Goal: Task Accomplishment & Management: Complete application form

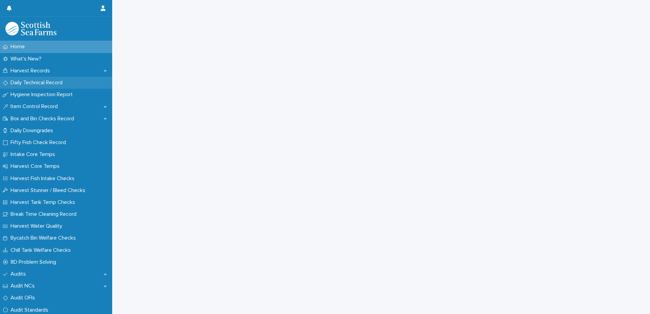
click at [38, 80] on p "Daily Technical Record" at bounding box center [38, 83] width 60 height 6
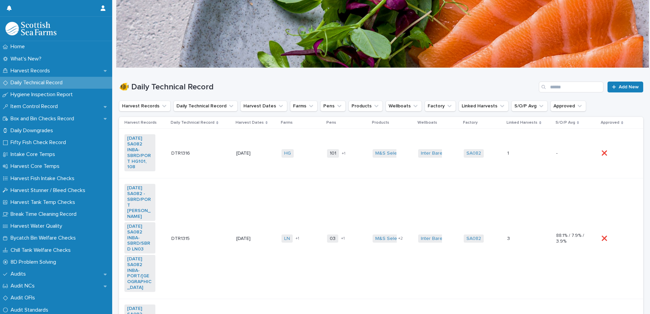
click at [354, 161] on div "101 108 + 1" at bounding box center [347, 154] width 40 height 14
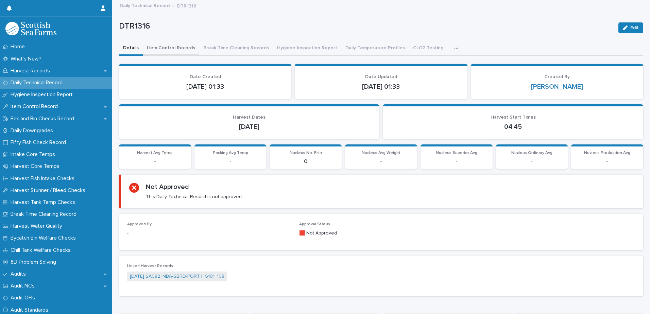
click at [182, 46] on button "Item Control Records" at bounding box center [171, 48] width 56 height 14
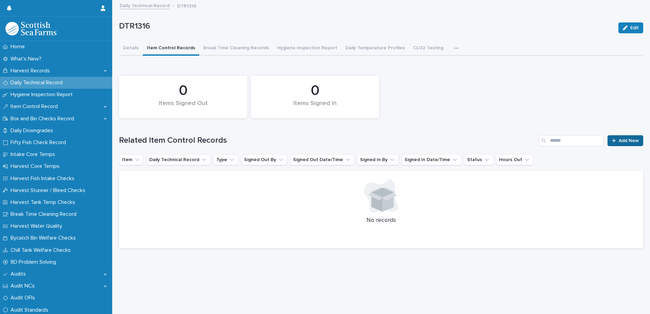
click at [622, 140] on span "Add New" at bounding box center [629, 140] width 20 height 5
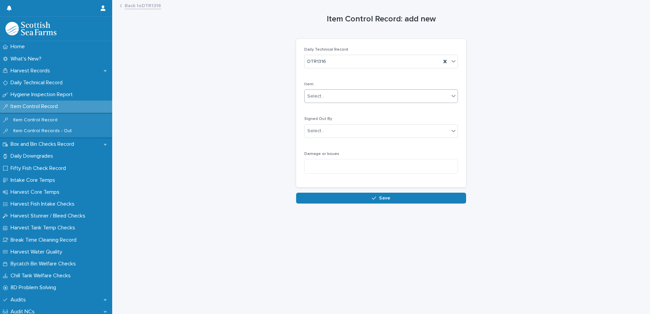
click at [338, 99] on div "Select..." at bounding box center [377, 96] width 145 height 11
type input "***"
click at [331, 121] on div "SA082-TT1" at bounding box center [378, 121] width 153 height 12
click at [332, 126] on div "Select..." at bounding box center [377, 131] width 145 height 11
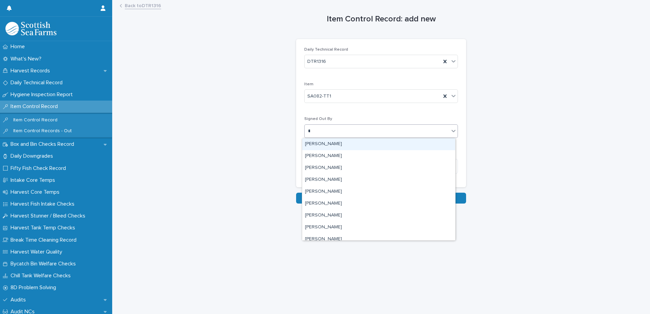
type input "**"
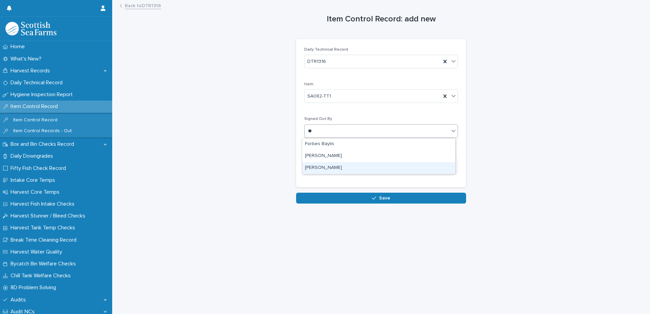
click at [339, 165] on div "[PERSON_NAME]" at bounding box center [378, 168] width 153 height 12
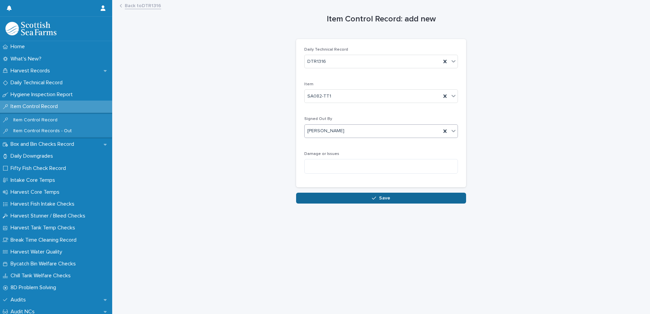
click at [363, 194] on button "Save" at bounding box center [381, 198] width 170 height 11
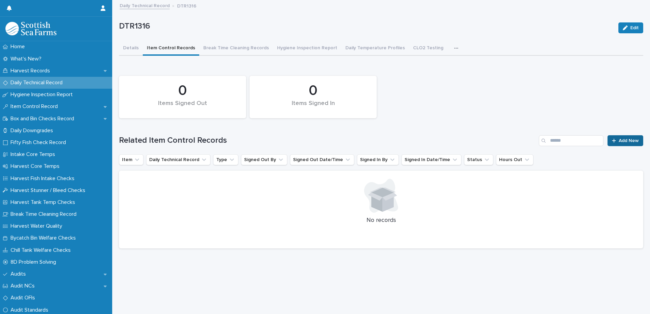
click at [619, 141] on span "Add New" at bounding box center [629, 140] width 20 height 5
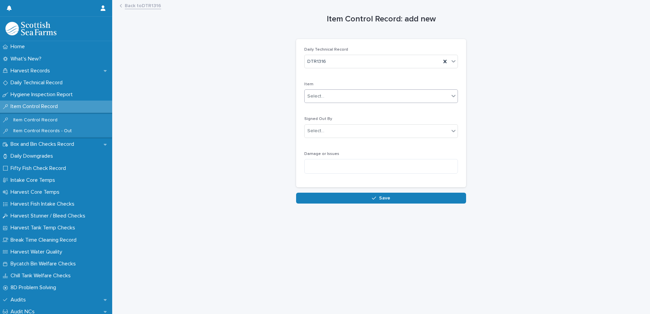
click at [333, 95] on div "Select..." at bounding box center [377, 96] width 145 height 11
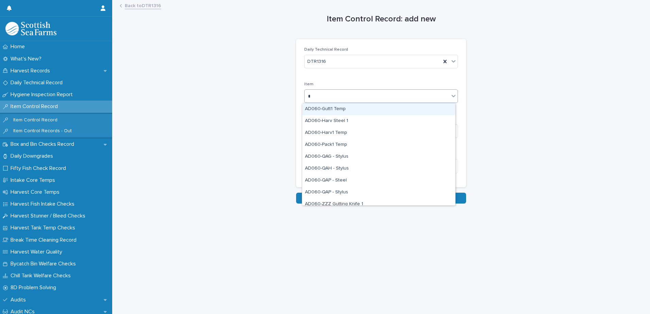
type input "***"
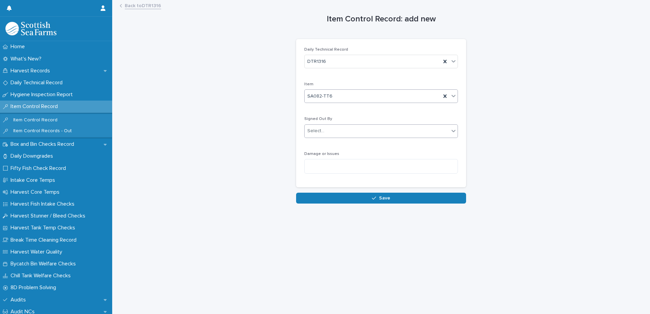
click at [335, 127] on div "Select..." at bounding box center [377, 131] width 145 height 11
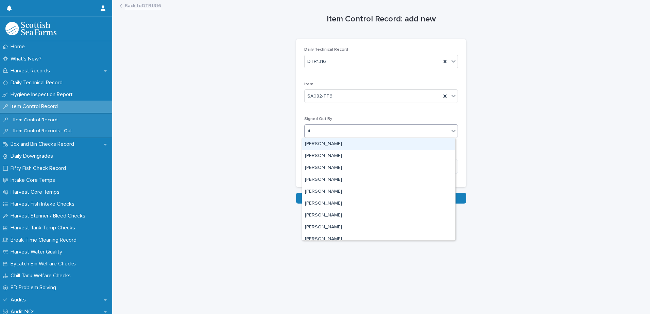
type input "**"
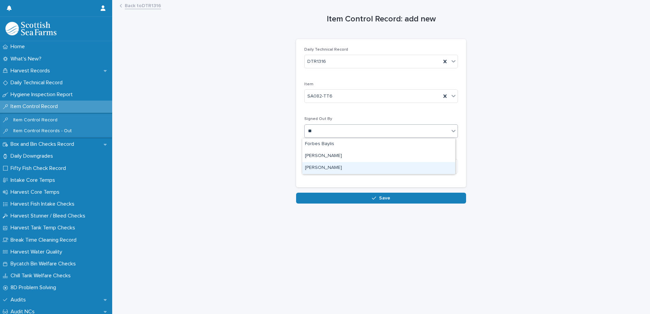
click at [339, 168] on div "[PERSON_NAME]" at bounding box center [378, 168] width 153 height 12
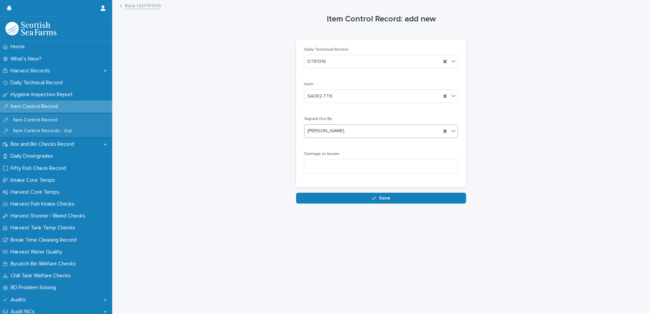
click at [405, 201] on button "Save" at bounding box center [381, 198] width 170 height 11
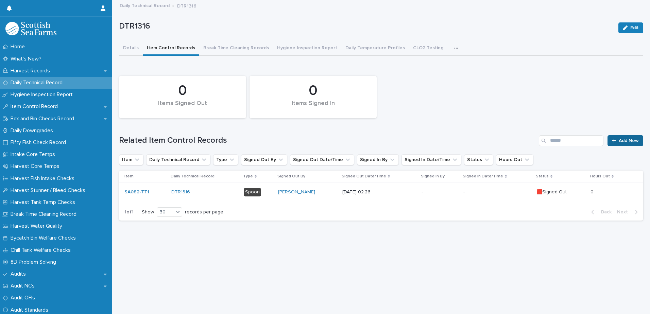
click at [627, 140] on span "Add New" at bounding box center [629, 140] width 20 height 5
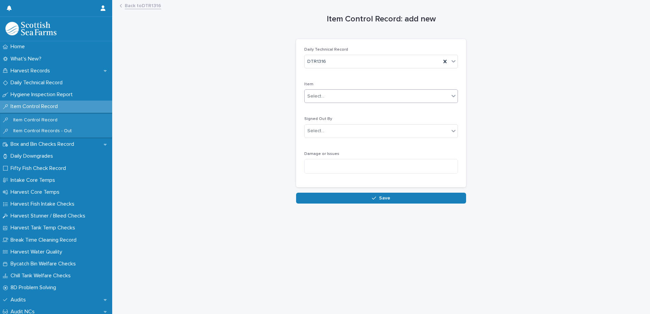
click at [356, 94] on div "Select..." at bounding box center [377, 96] width 145 height 11
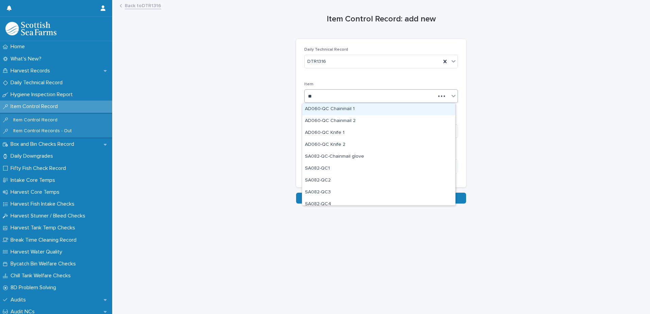
type input "***"
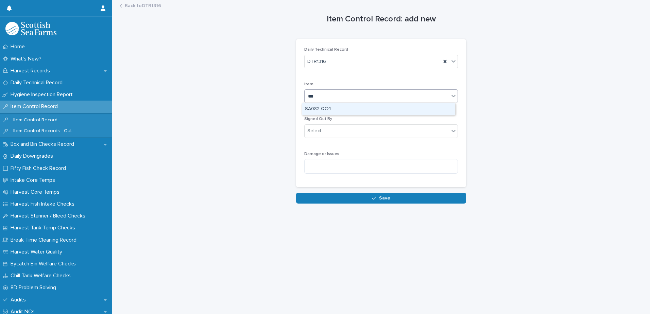
click at [339, 110] on div "SA082-QC4" at bounding box center [378, 109] width 153 height 12
click at [346, 135] on div "Select..." at bounding box center [377, 131] width 145 height 11
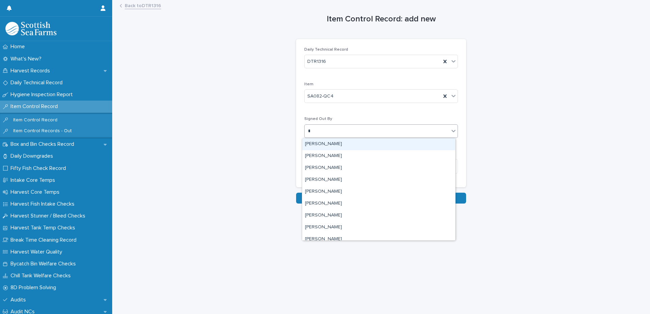
type input "**"
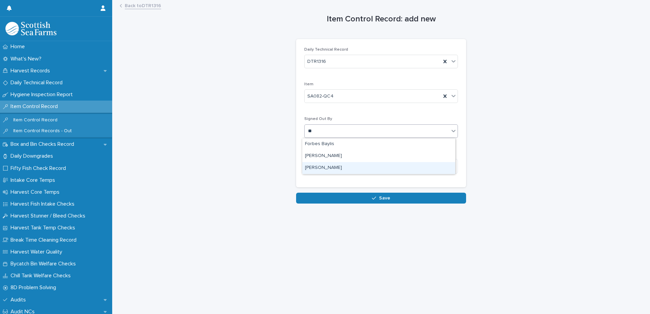
click at [344, 168] on div "[PERSON_NAME]" at bounding box center [378, 168] width 153 height 12
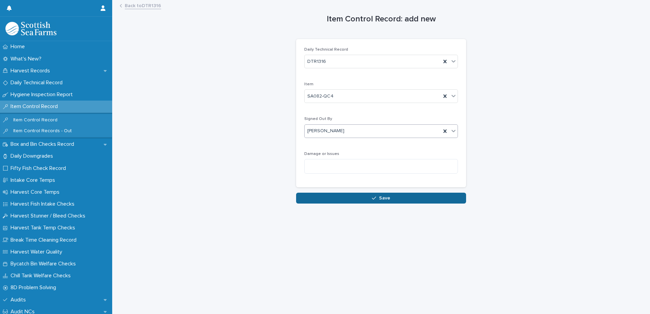
click at [380, 200] on span "Save" at bounding box center [384, 198] width 11 height 5
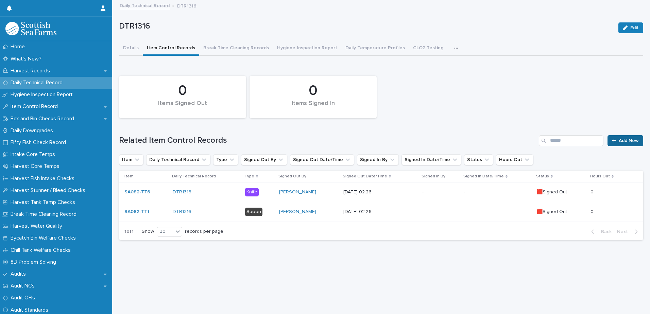
click at [622, 142] on span "Add New" at bounding box center [629, 140] width 20 height 5
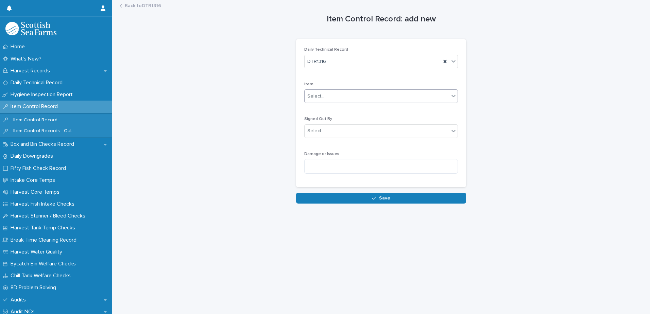
click at [325, 103] on div "Select..." at bounding box center [381, 96] width 154 height 14
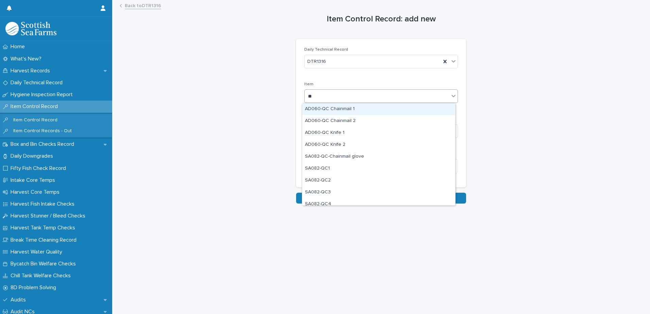
type input "***"
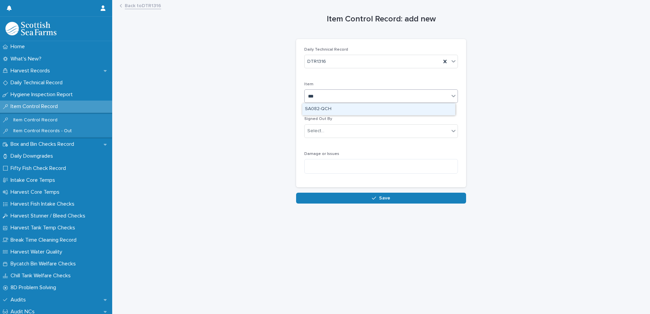
click at [324, 110] on div "SA082-QCH" at bounding box center [378, 109] width 153 height 12
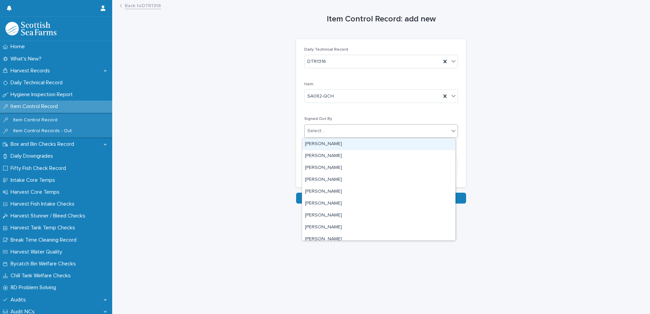
click at [343, 133] on div "Select..." at bounding box center [377, 131] width 145 height 11
type input "**"
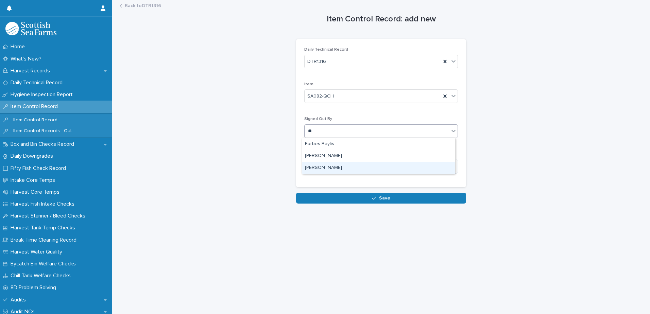
click at [334, 168] on div "[PERSON_NAME]" at bounding box center [378, 168] width 153 height 12
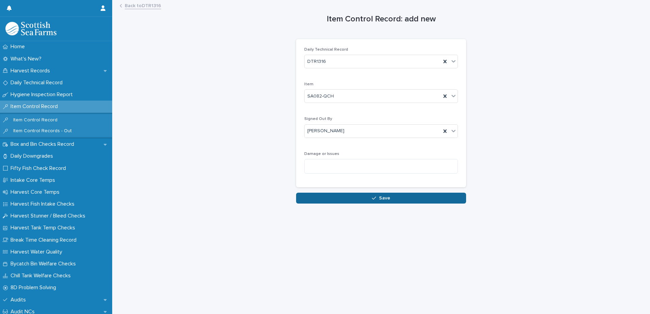
click at [395, 199] on button "Save" at bounding box center [381, 198] width 170 height 11
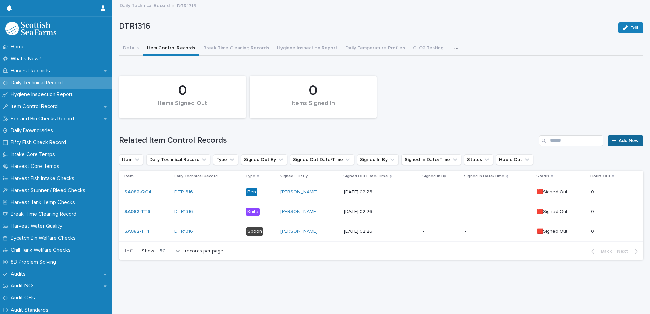
click at [619, 141] on span "Add New" at bounding box center [629, 140] width 20 height 5
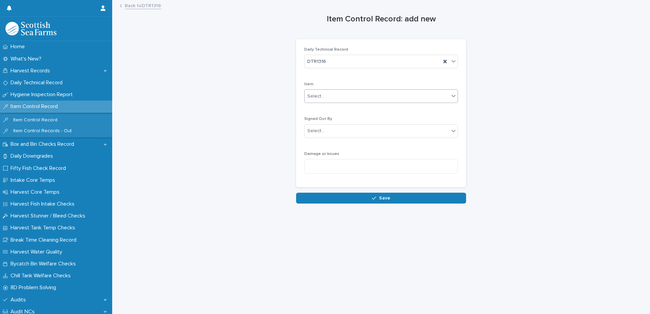
click at [323, 100] on div "Select..." at bounding box center [377, 96] width 145 height 11
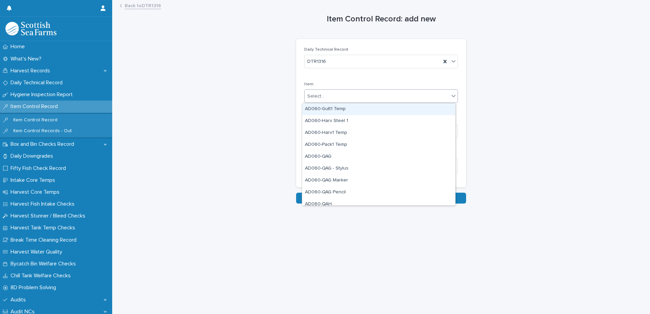
drag, startPoint x: 273, startPoint y: 41, endPoint x: 269, endPoint y: 36, distance: 5.9
click at [273, 44] on div "Item Control Record: add new Loading... Saving… Loading... Saving… Loading... S…" at bounding box center [381, 102] width 524 height 203
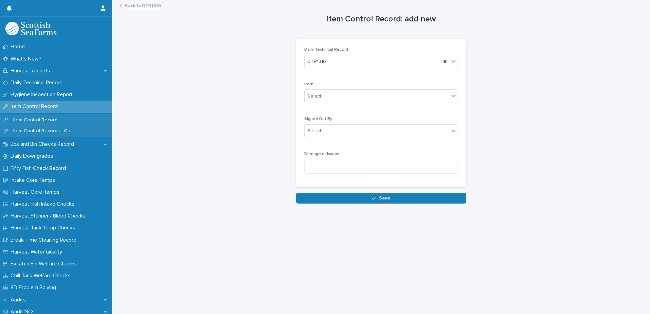
click at [135, 1] on div "Item Control Record: add new Loading... Saving… Loading... Saving… Loading... S…" at bounding box center [381, 102] width 524 height 203
click at [137, 3] on link "Back to DTR1316" at bounding box center [143, 5] width 36 height 8
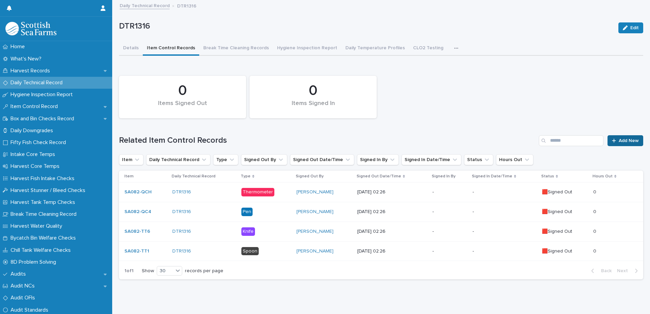
click at [621, 139] on span "Add New" at bounding box center [629, 140] width 20 height 5
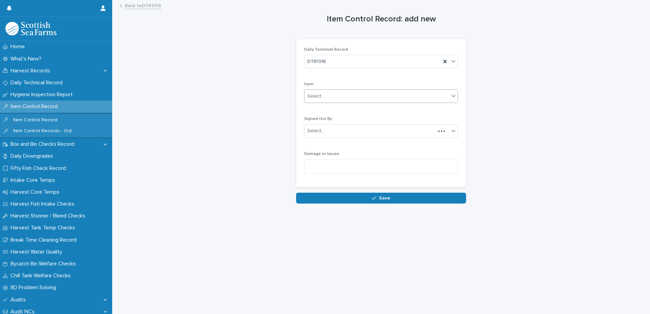
click at [348, 94] on div "Select..." at bounding box center [377, 96] width 145 height 11
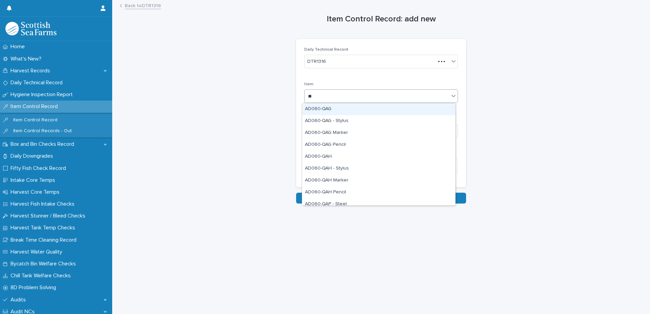
type input "***"
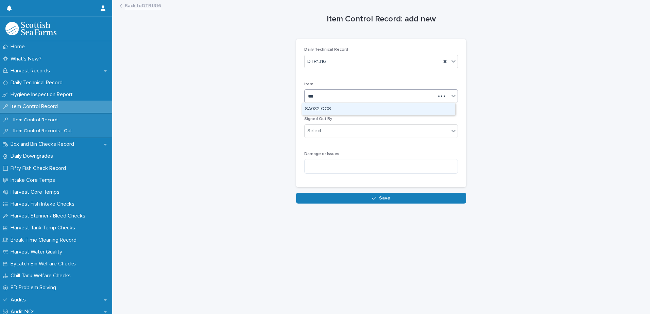
click at [343, 107] on div "SA082-QCS" at bounding box center [378, 109] width 153 height 12
click at [344, 132] on div "Select..." at bounding box center [377, 131] width 145 height 11
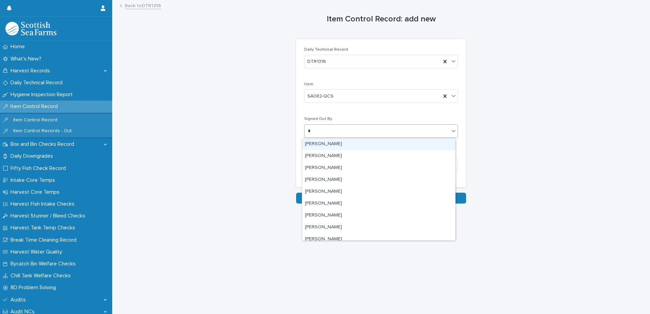
type input "**"
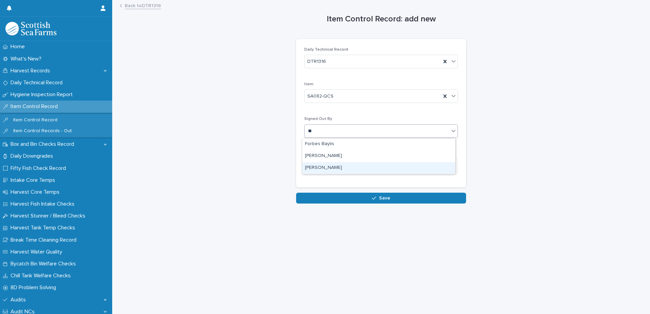
click at [343, 166] on div "[PERSON_NAME]" at bounding box center [378, 168] width 153 height 12
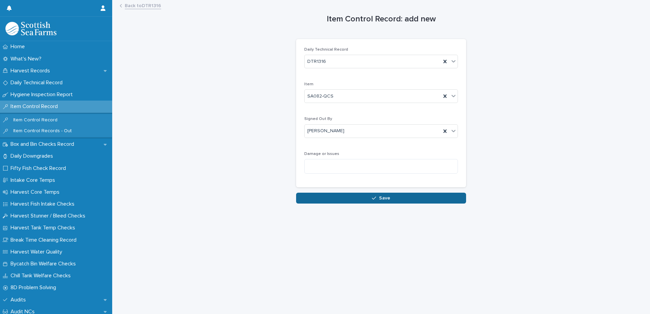
click at [391, 199] on button "Save" at bounding box center [381, 198] width 170 height 11
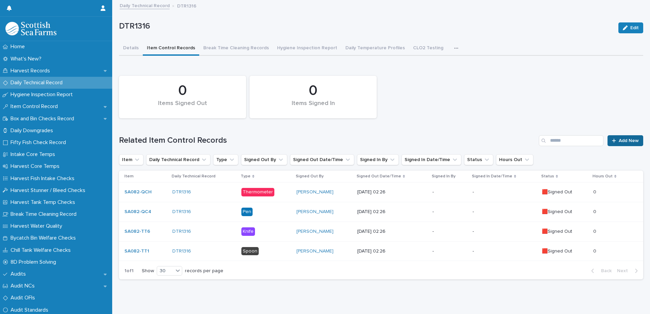
click at [621, 140] on span "Add New" at bounding box center [629, 140] width 20 height 5
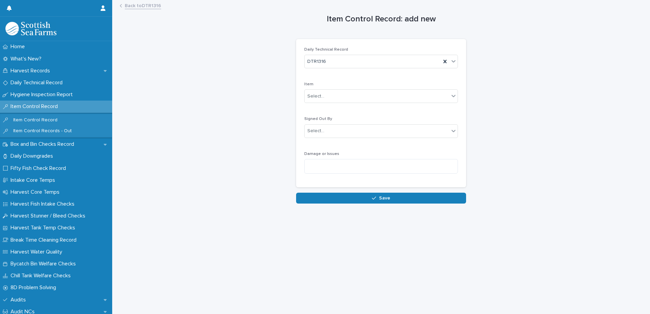
click at [361, 105] on div "Item Select..." at bounding box center [381, 95] width 154 height 27
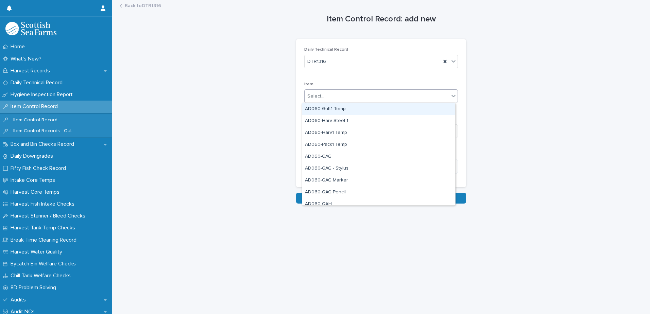
click at [357, 99] on div "Select..." at bounding box center [377, 96] width 145 height 11
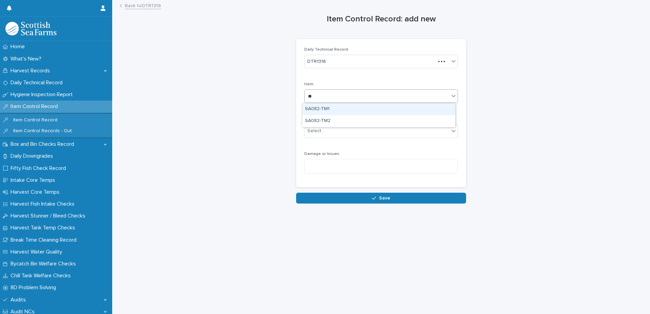
type input "***"
drag, startPoint x: 342, startPoint y: 117, endPoint x: 339, endPoint y: 111, distance: 7.3
click at [339, 111] on div "SA082-TM2" at bounding box center [378, 109] width 153 height 12
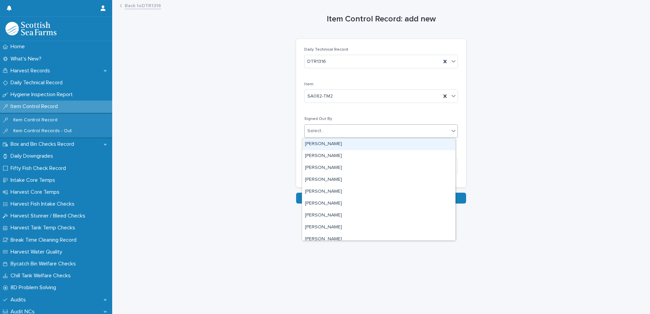
click at [340, 131] on div "Select..." at bounding box center [377, 131] width 145 height 11
type input "**"
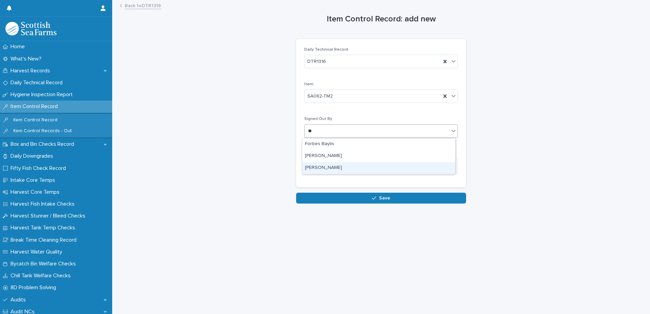
click at [329, 165] on div "[PERSON_NAME]" at bounding box center [378, 168] width 153 height 12
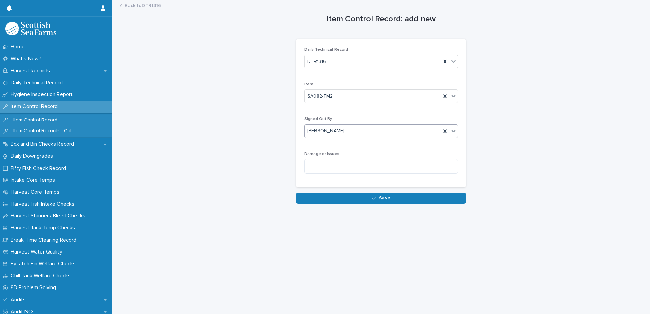
click at [409, 195] on button "Save" at bounding box center [381, 198] width 170 height 11
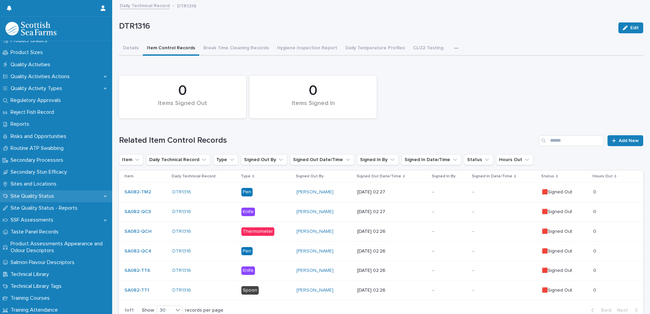
scroll to position [966, 0]
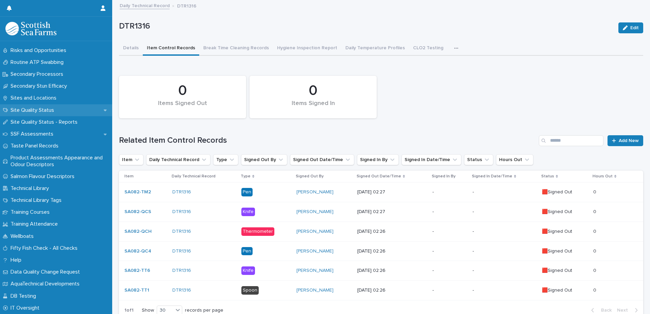
click at [38, 111] on p "Site Quality Status" at bounding box center [34, 110] width 52 height 6
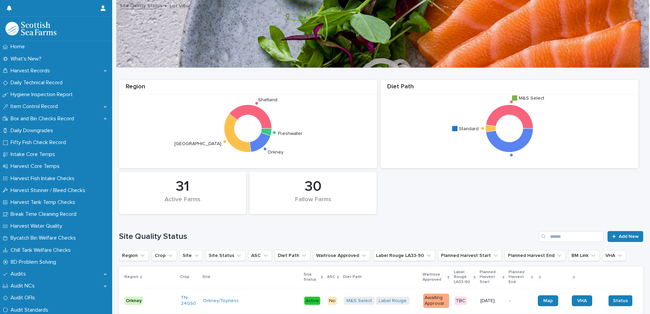
scroll to position [68, 0]
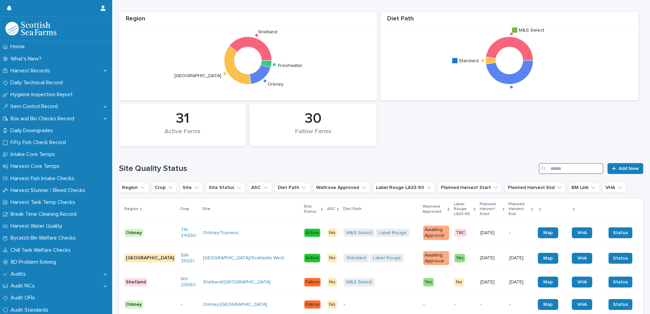
click at [561, 170] on input "Search" at bounding box center [571, 168] width 65 height 11
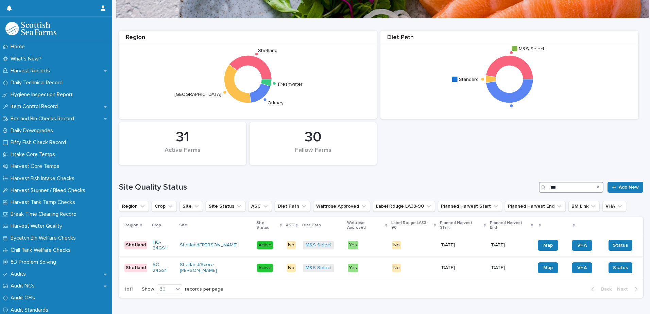
scroll to position [68, 0]
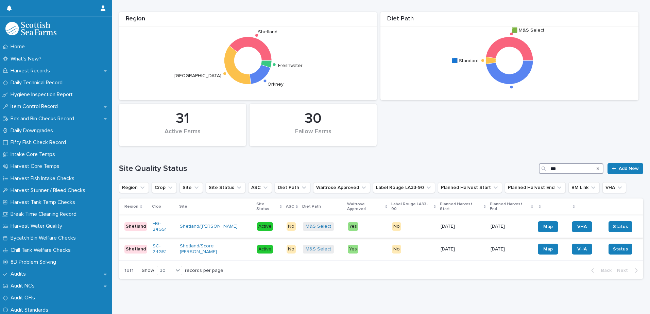
type input "***"
click at [216, 228] on td "Shetland/[PERSON_NAME]" at bounding box center [215, 226] width 77 height 23
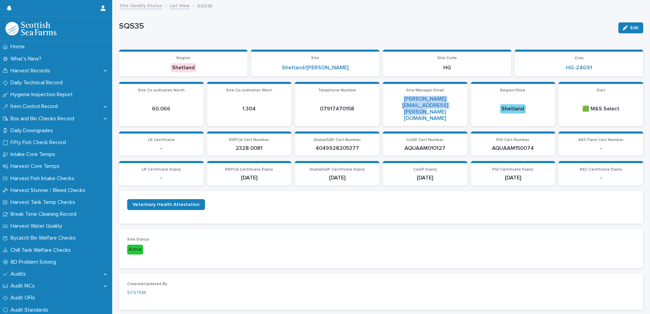
drag, startPoint x: 435, startPoint y: 108, endPoint x: 386, endPoint y: 98, distance: 50.6
click at [387, 98] on p "[PERSON_NAME][EMAIL_ADDRESS][PERSON_NAME][DOMAIN_NAME]" at bounding box center [425, 109] width 77 height 26
copy link "[PERSON_NAME][EMAIL_ADDRESS][PERSON_NAME][DOMAIN_NAME]"
